Goal: Information Seeking & Learning: Learn about a topic

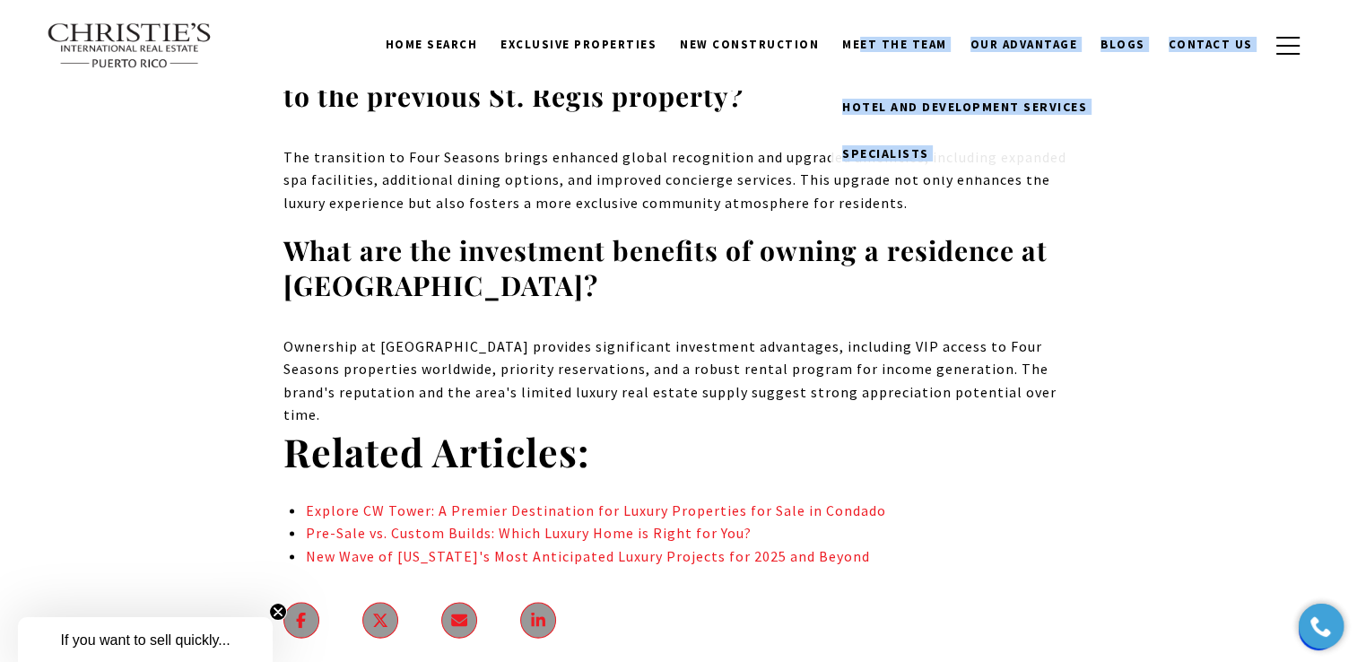
scroll to position [10298, 0]
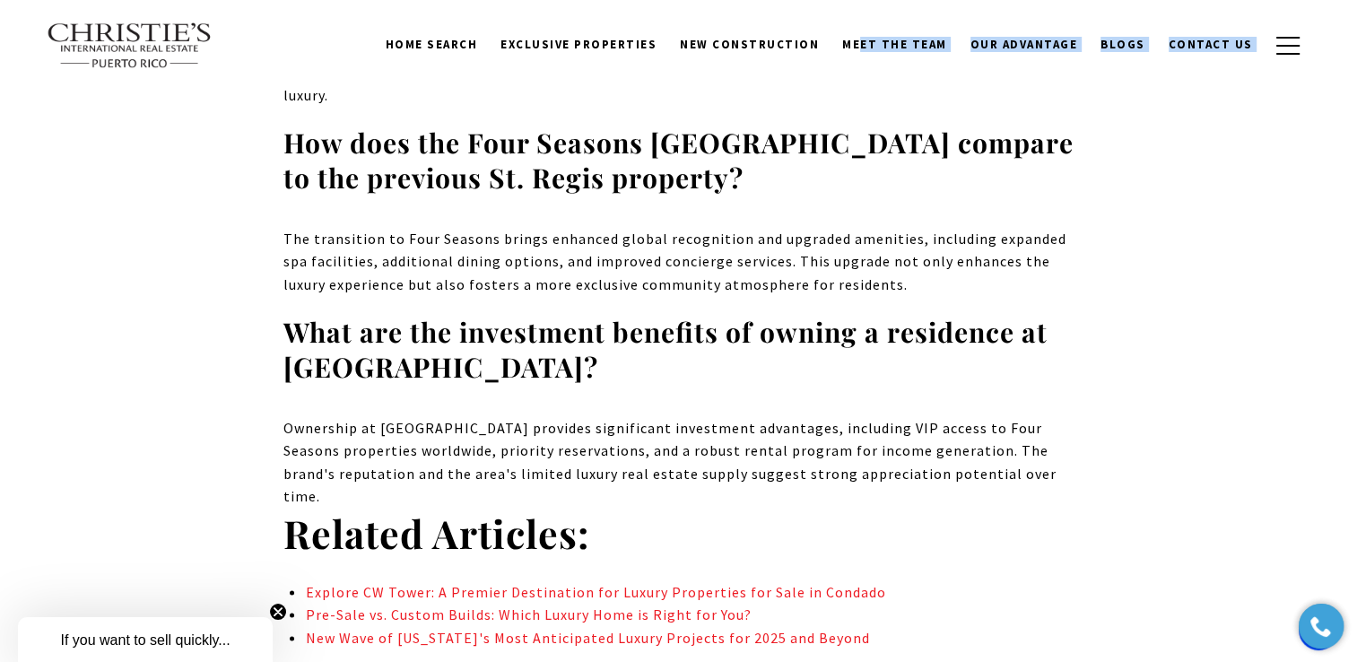
drag, startPoint x: 339, startPoint y: 138, endPoint x: 863, endPoint y: 477, distance: 623.8
copy body "Lorem Ipsu: Dol Sit Amet Consect Adipiscing el Seddo Eiusm Tem Inci Utlabor Etd…"
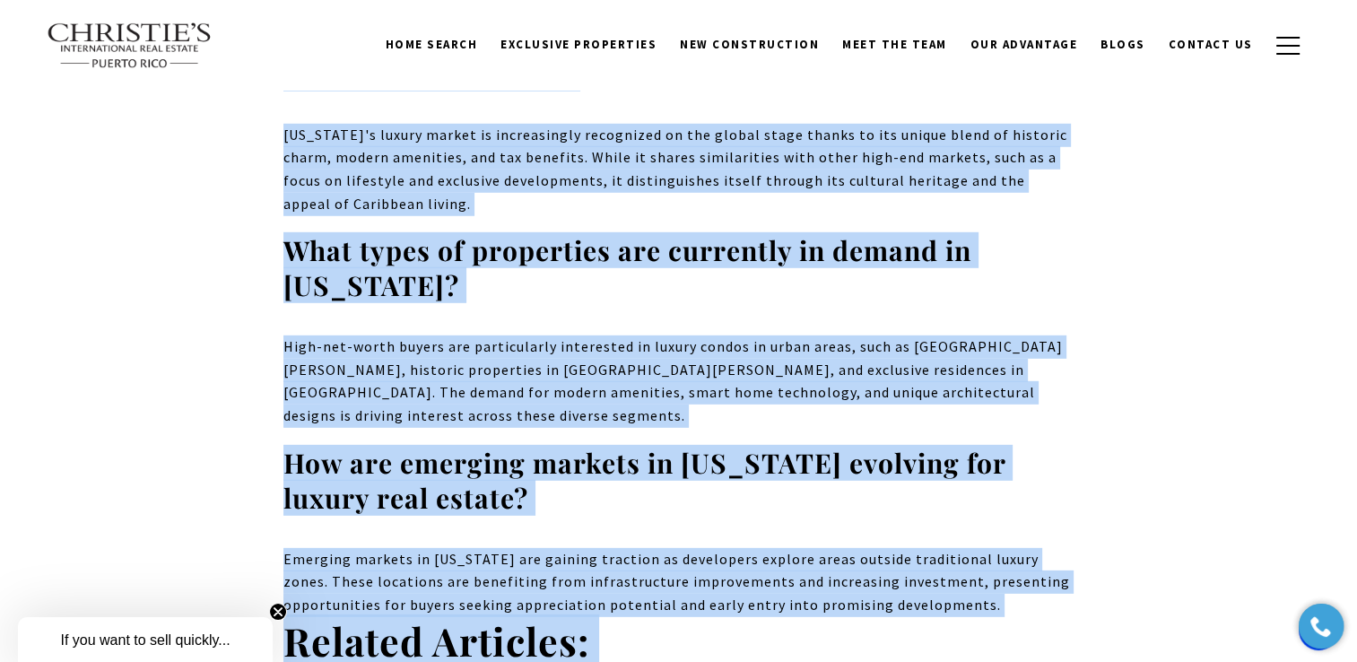
scroll to position [12335, 0]
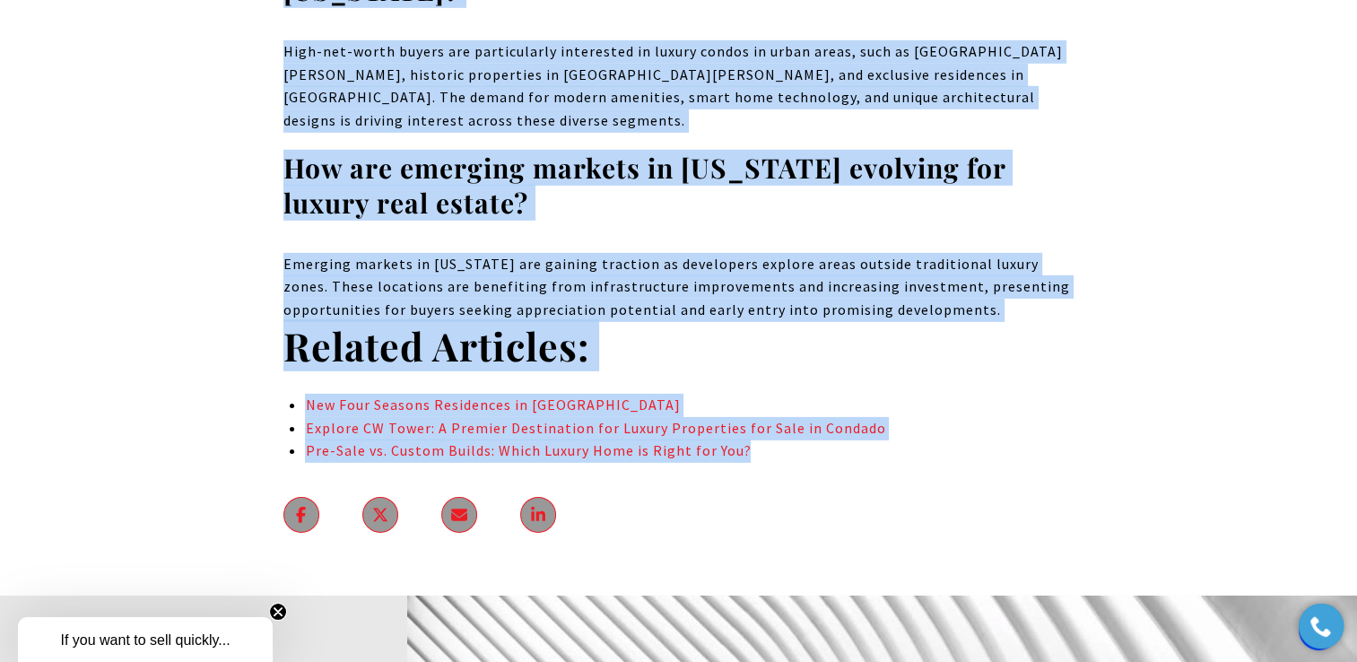
drag, startPoint x: 410, startPoint y: 260, endPoint x: 790, endPoint y: 305, distance: 382.8
copy body "lo Ipsu do Sitame Cons'a Elit Seddoeiusmo Tempor Incididu utl 8985 etd Magnaa E…"
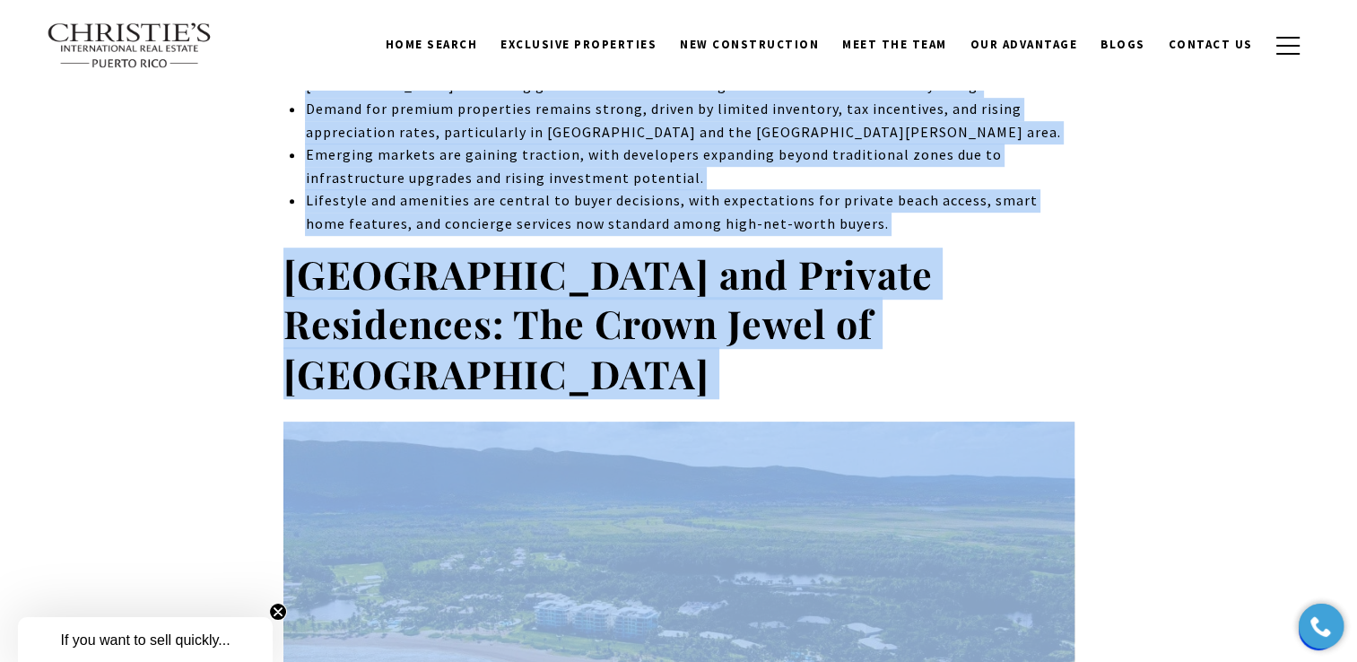
scroll to position [0, 0]
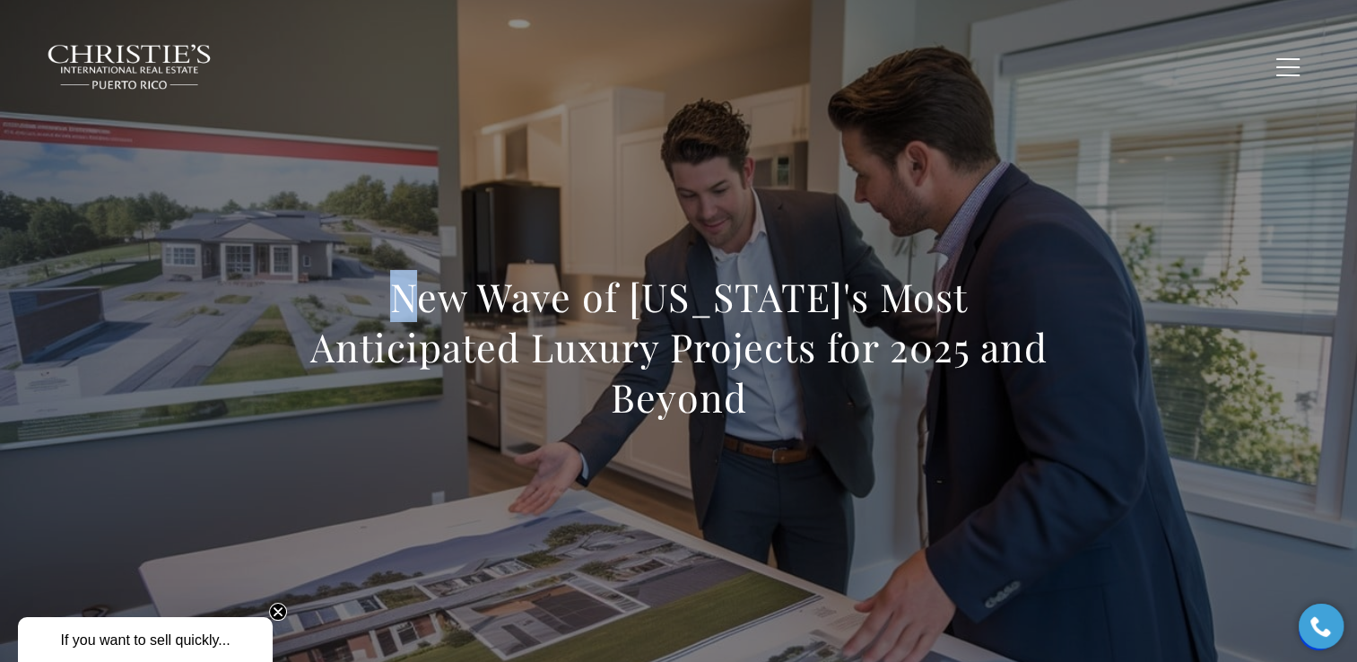
drag, startPoint x: 395, startPoint y: 295, endPoint x: 418, endPoint y: 296, distance: 23.3
click at [418, 296] on h1 "New Wave of [US_STATE]'s Most Anticipated Luxury Projects for 2025 and Beyond" at bounding box center [678, 347] width 791 height 151
copy h1 "N"
